Goal: Transaction & Acquisition: Download file/media

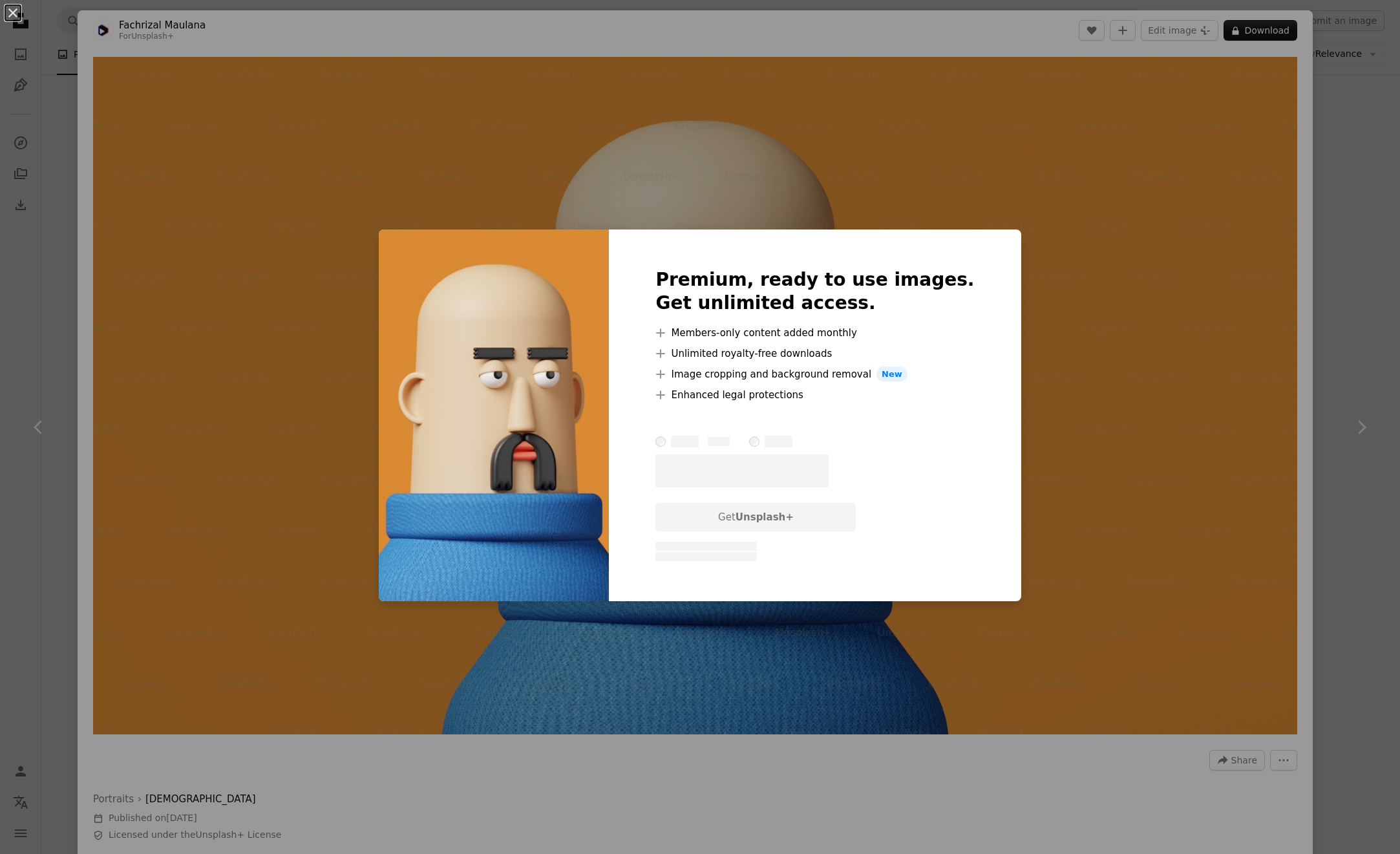
scroll to position [808, 0]
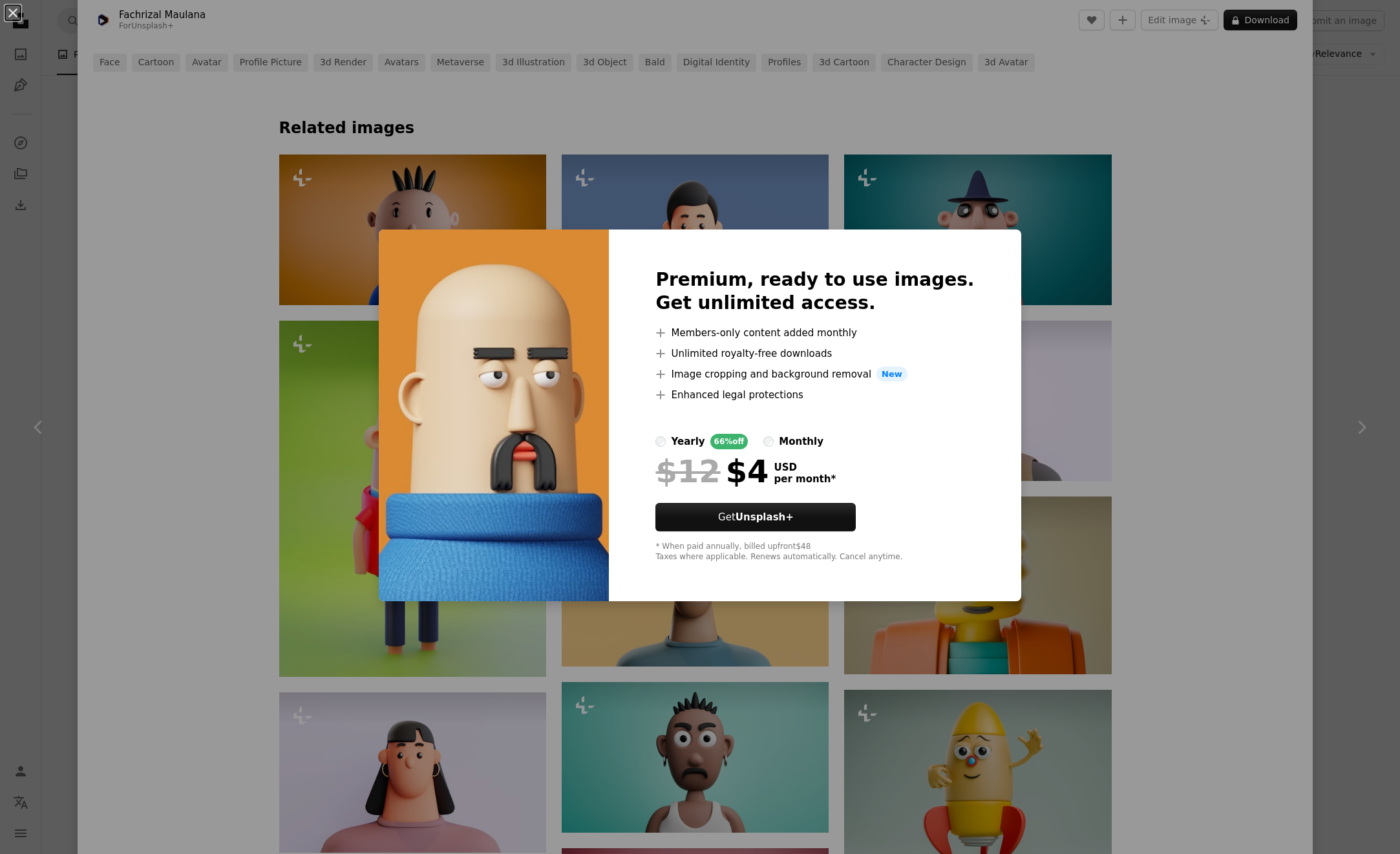
click at [1179, 438] on div "An X shape Premium, ready to use images. Get unlimited access. A plus sign Memb…" at bounding box center [700, 427] width 1400 height 854
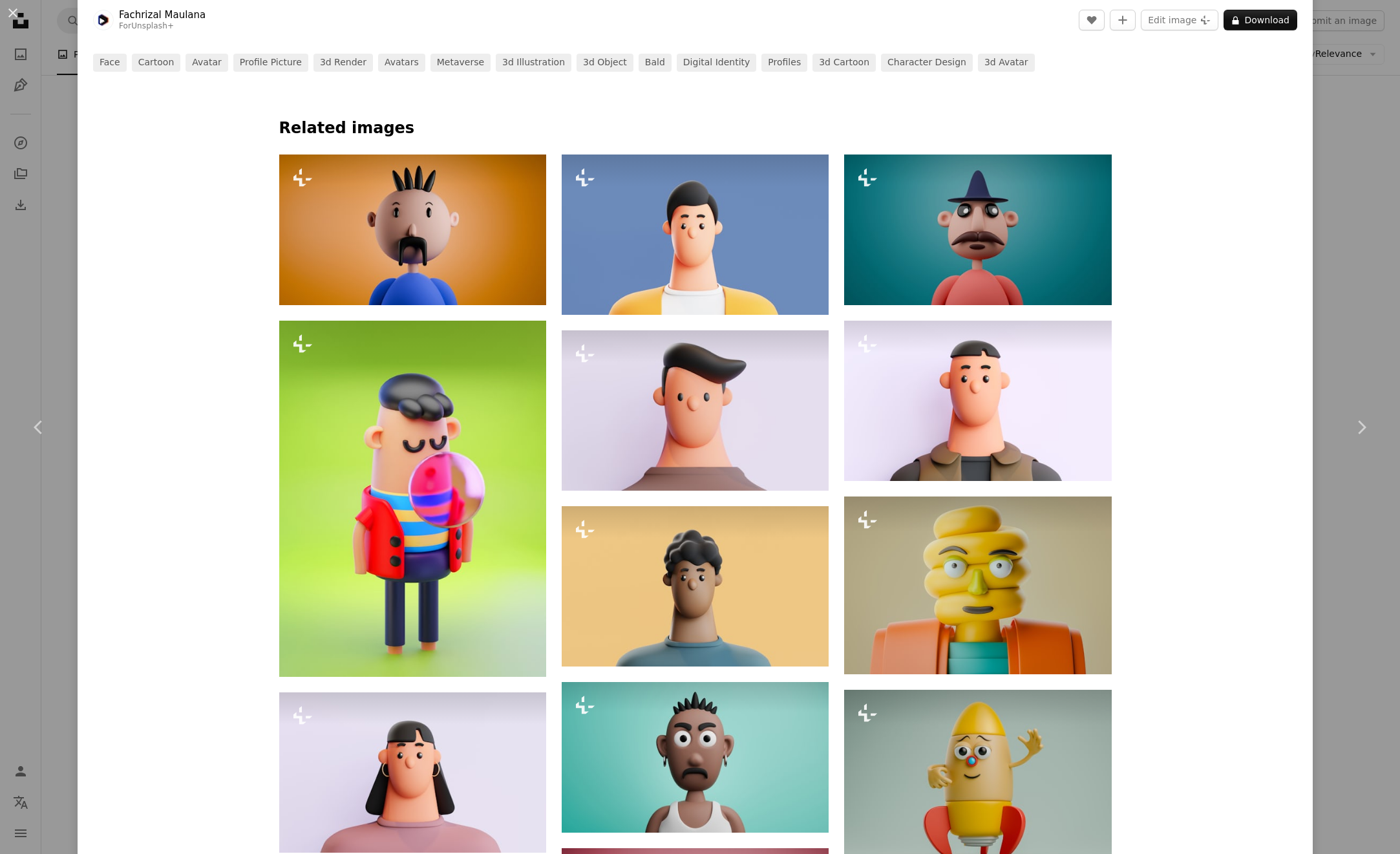
click at [1302, 343] on div "Fachrizal Maulana For Unsplash+ A heart A plus sign Edit image Plus sign for Un…" at bounding box center [695, 376] width 1236 height 2348
